Goal: Task Accomplishment & Management: Manage account settings

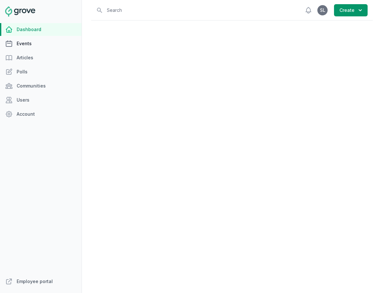
click at [19, 42] on link "Events" at bounding box center [41, 43] width 82 height 13
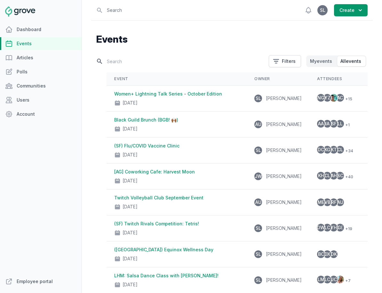
click at [146, 61] on input "text" at bounding box center [180, 61] width 169 height 11
type input "h"
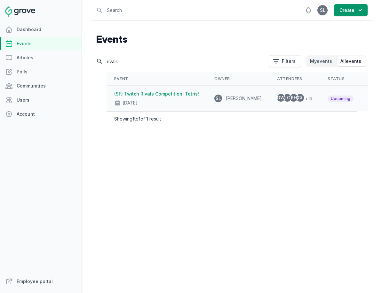
type input "rivals"
click at [188, 95] on link "(SF) Twitch Rivals Competition: Tetris!" at bounding box center [156, 93] width 85 height 5
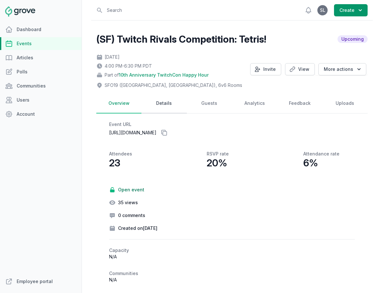
click at [159, 104] on link "Details" at bounding box center [164, 103] width 45 height 20
select select "129"
select select "43"
select select "4:00 PM"
select select "6:30 PM"
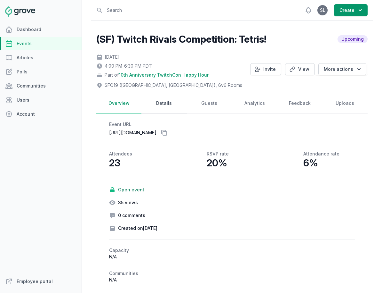
select select "89"
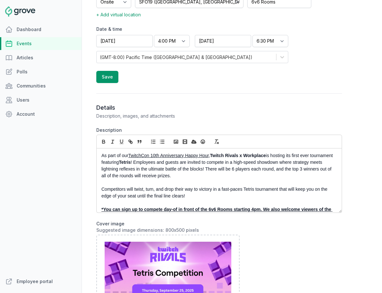
scroll to position [255, 0]
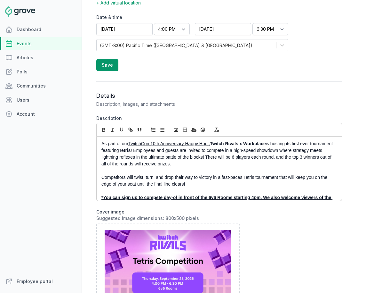
click at [209, 166] on p "As part of our TwitchCon 10th Anniversary Happy Hour , Twitch Rivals x Workplac…" at bounding box center [217, 153] width 232 height 27
drag, startPoint x: 201, startPoint y: 166, endPoint x: 209, endPoint y: 176, distance: 12.5
click at [209, 176] on div "As part of our TwitchCon 10th Anniversary Happy Hour , Twitch Rivals x Workplac…" at bounding box center [219, 168] width 245 height 64
click at [102, 132] on icon "button" at bounding box center [104, 130] width 6 height 6
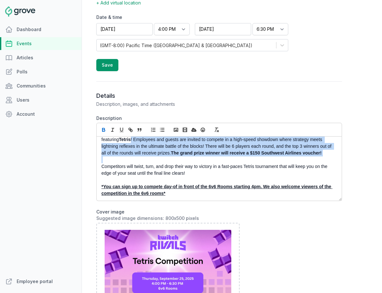
scroll to position [18, 0]
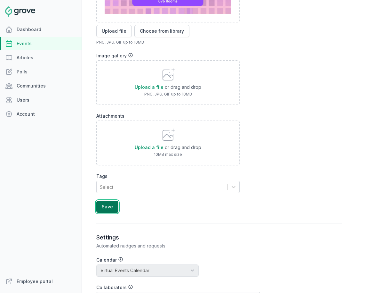
click at [108, 206] on button "Save" at bounding box center [107, 206] width 22 height 12
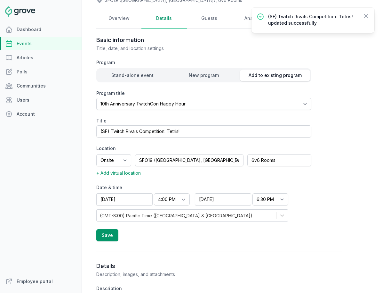
scroll to position [0, 0]
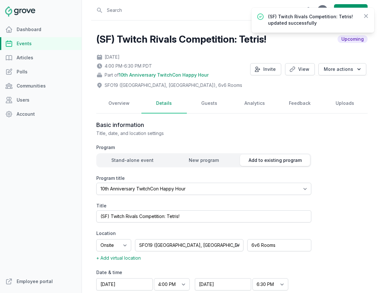
click at [28, 46] on link "Events" at bounding box center [41, 43] width 82 height 13
